Goal: Information Seeking & Learning: Get advice/opinions

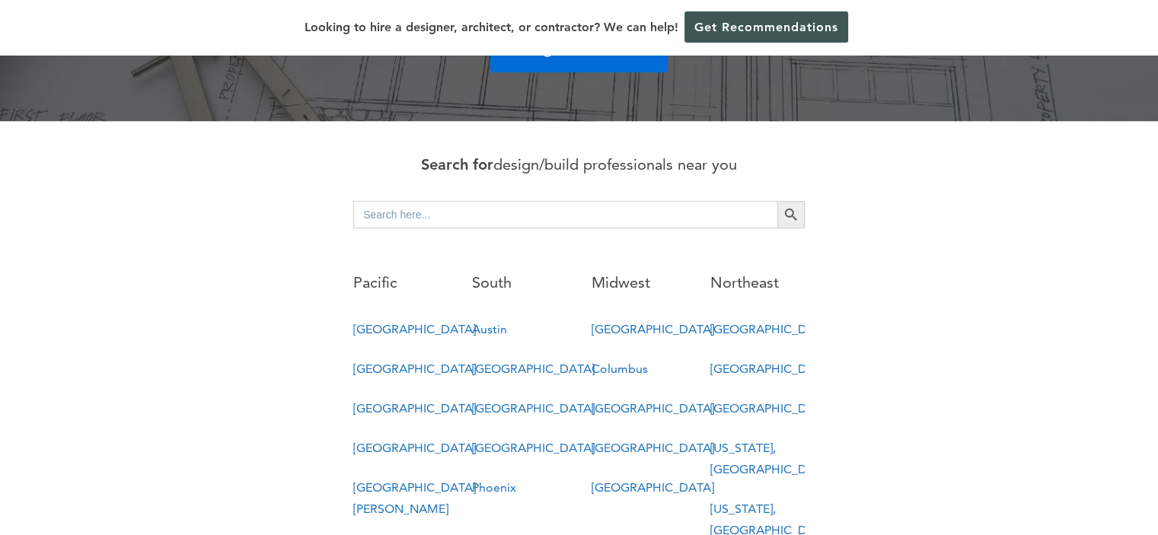
scroll to position [762, 0]
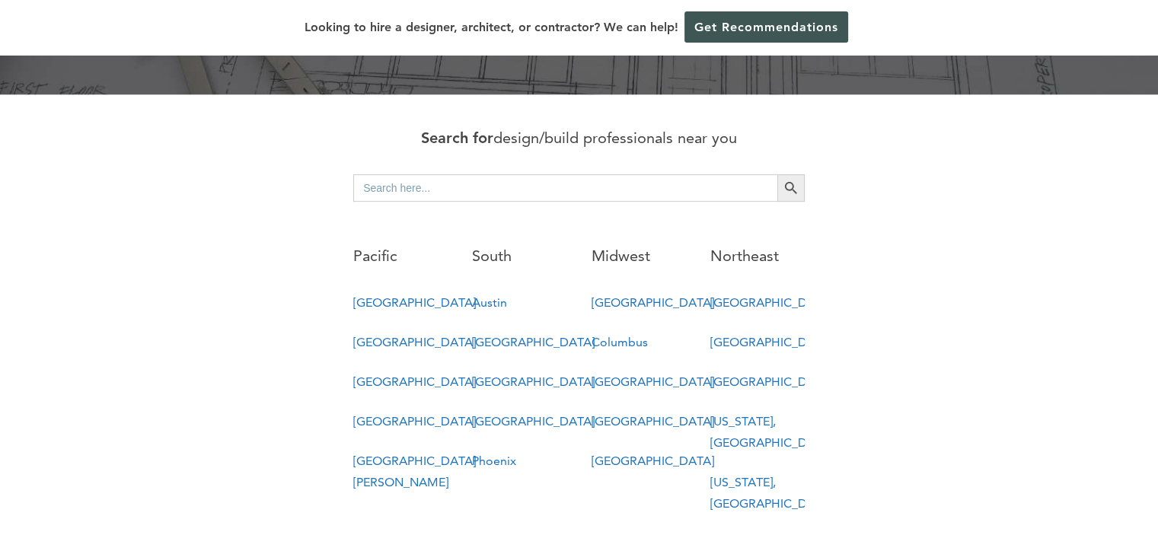
click at [771, 475] on link "New York, NY" at bounding box center [772, 493] width 123 height 36
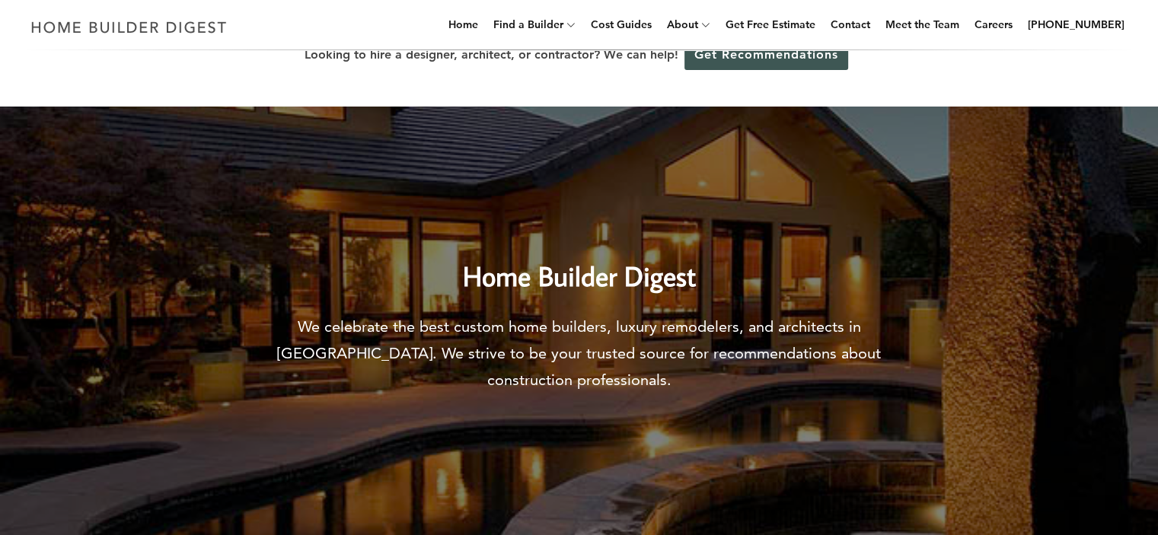
scroll to position [0, 0]
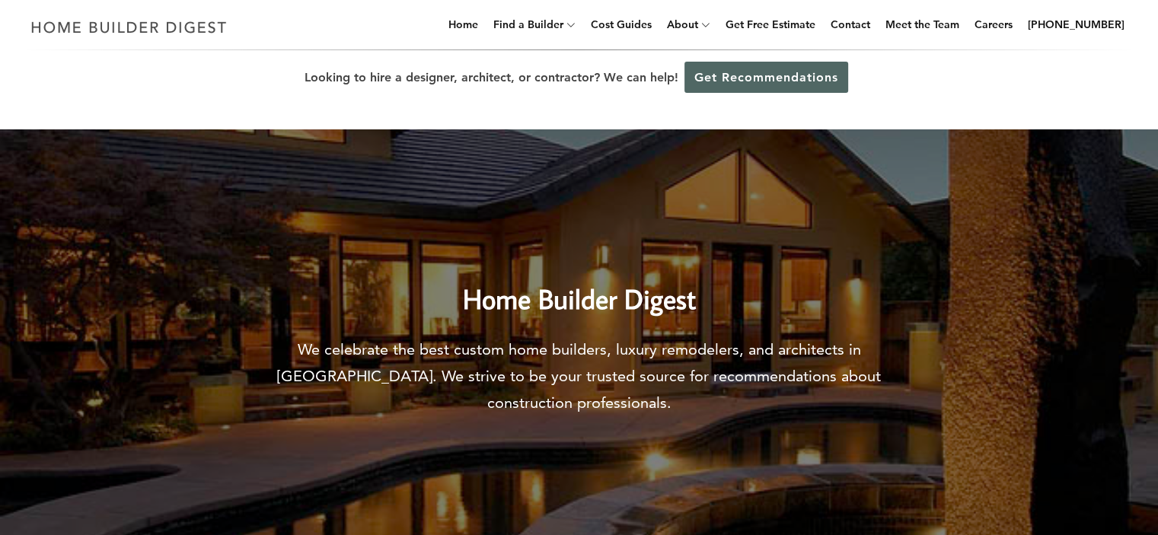
click at [777, 79] on link "Get Recommendations" at bounding box center [767, 77] width 164 height 31
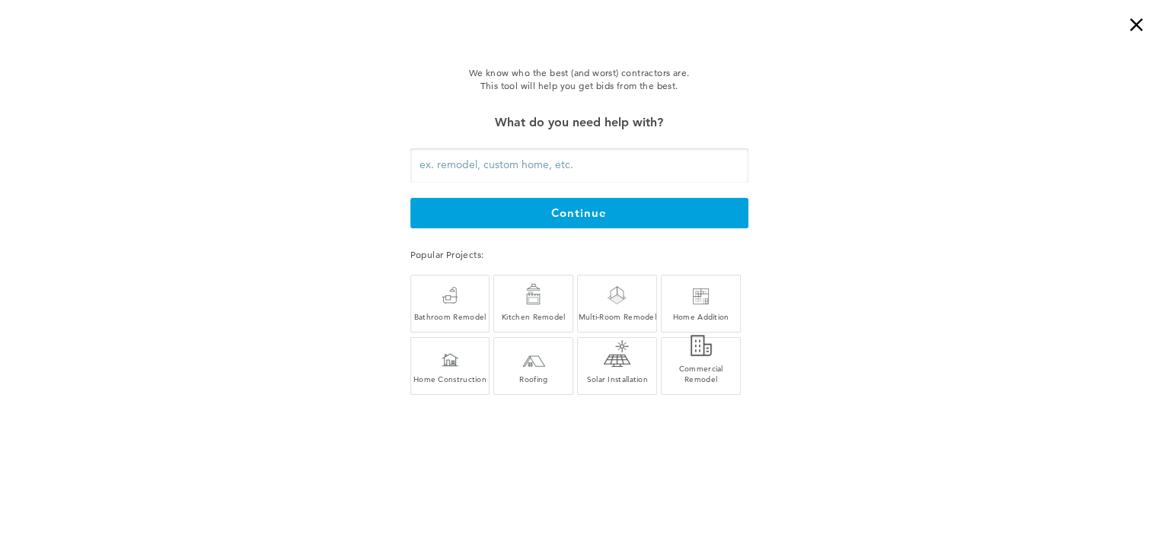
click at [595, 168] on input "text" at bounding box center [579, 166] width 338 height 34
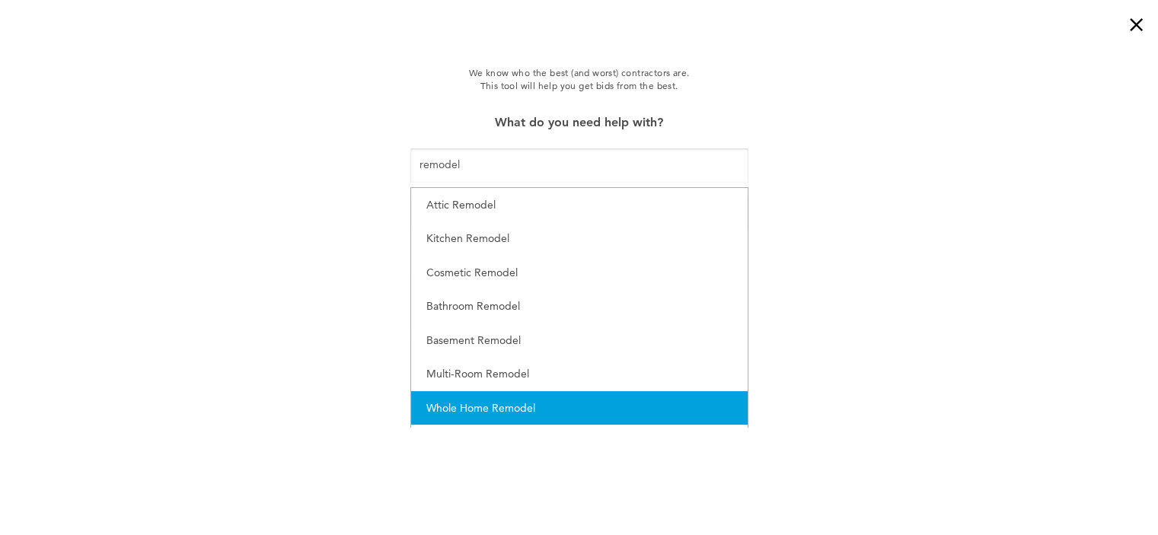
scroll to position [76, 0]
click at [516, 410] on div "Whole Home Remodel" at bounding box center [579, 408] width 306 height 19
type input "Whole Home Remodel"
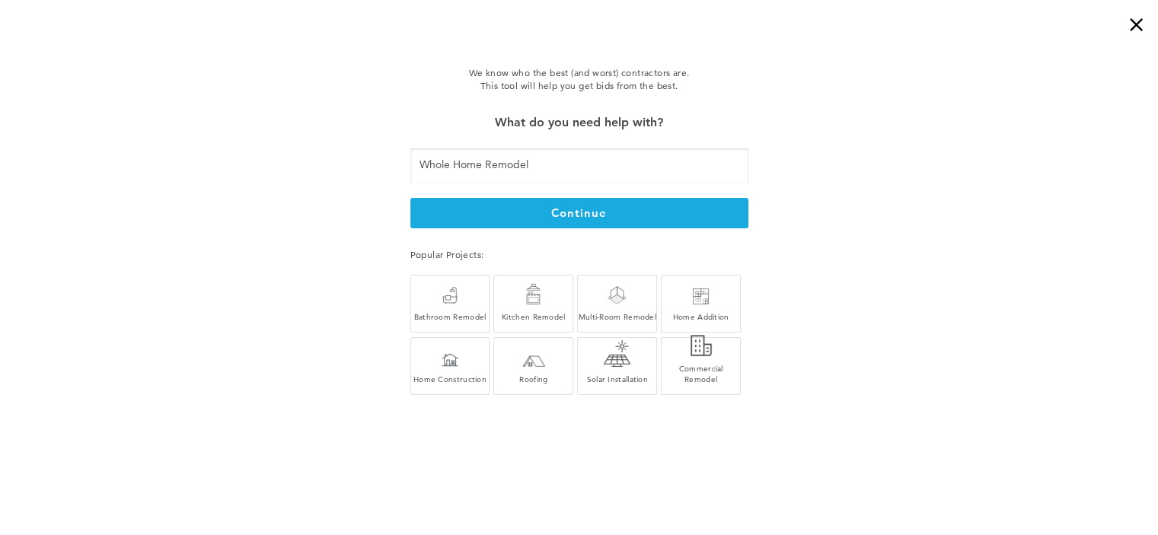
click at [589, 216] on button "continue" at bounding box center [579, 213] width 338 height 30
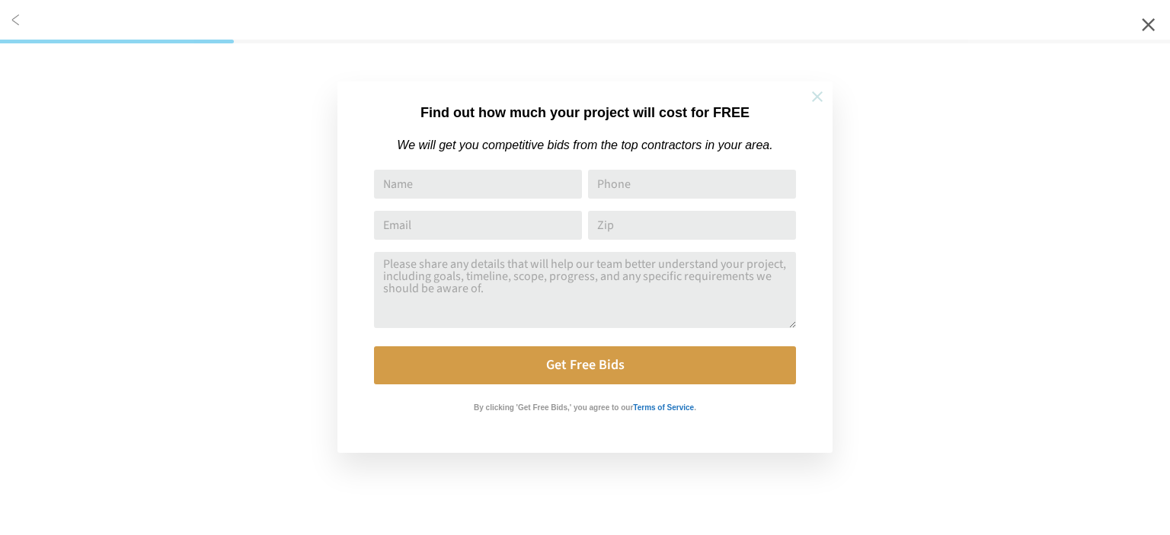
click at [812, 103] on icon at bounding box center [817, 96] width 17 height 17
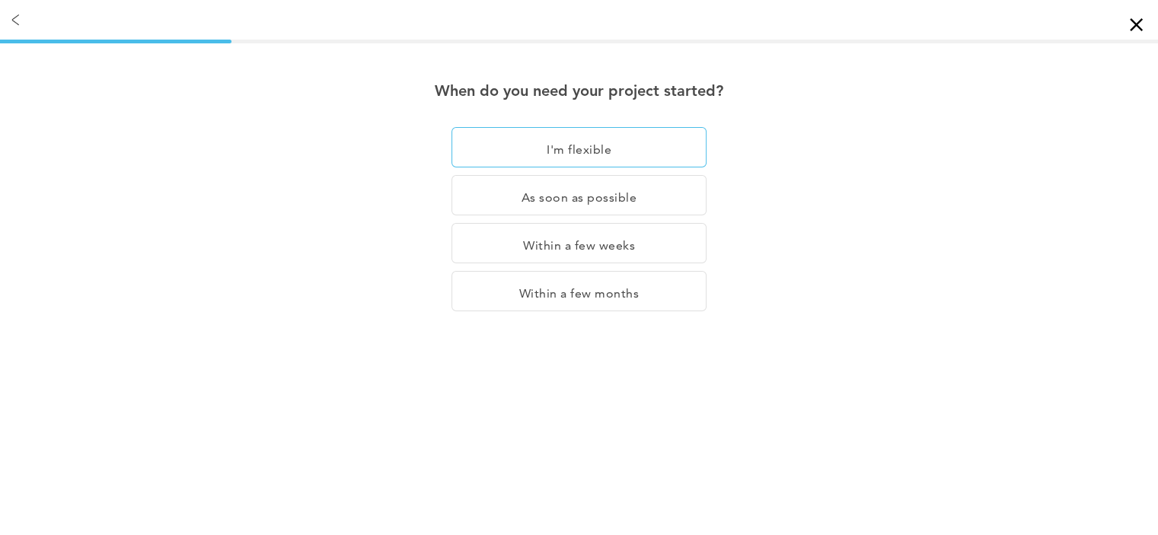
click at [573, 147] on div "I'm flexible" at bounding box center [579, 147] width 255 height 40
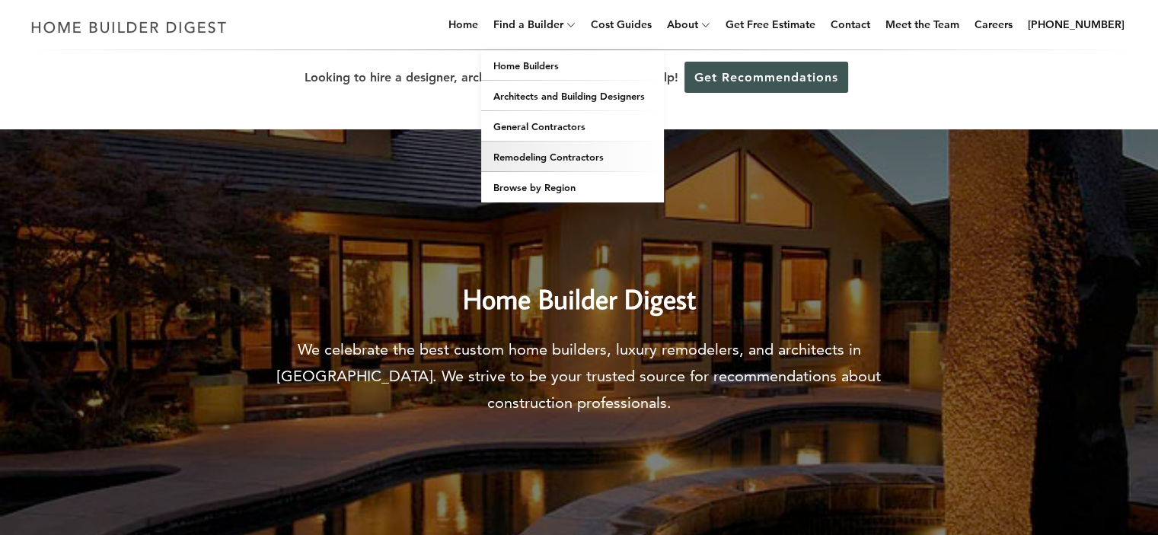
click at [617, 161] on link "Remodeling Contractors" at bounding box center [572, 157] width 183 height 30
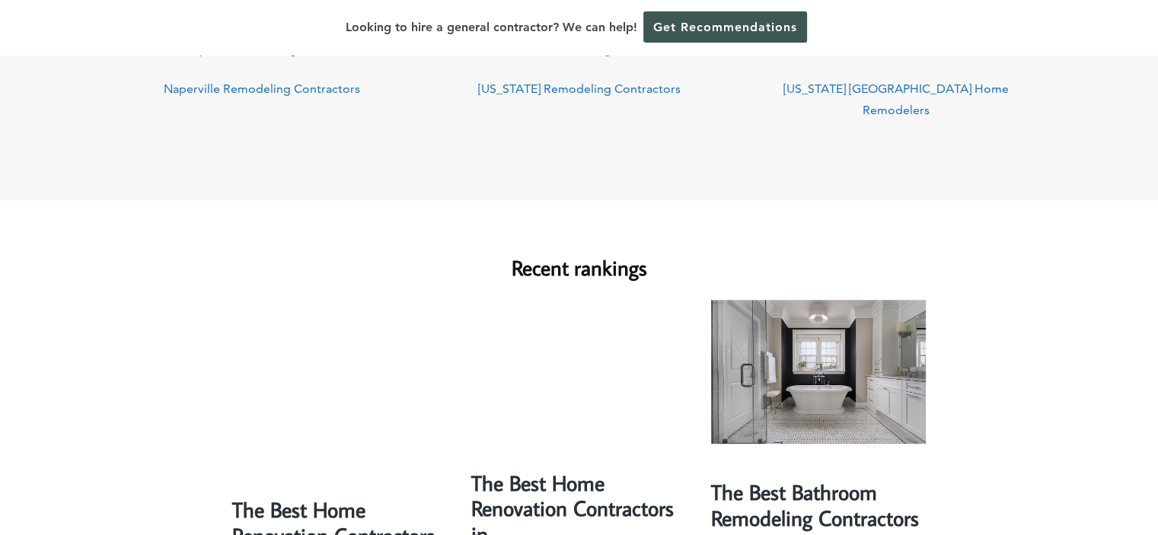
scroll to position [838, 0]
